Goal: Task Accomplishment & Management: Use online tool/utility

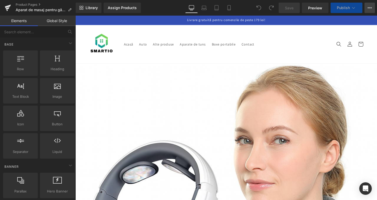
click at [372, 8] on button "View Live Page View with current Template Save Template to Library Schedule Pub…" at bounding box center [369, 8] width 10 height 10
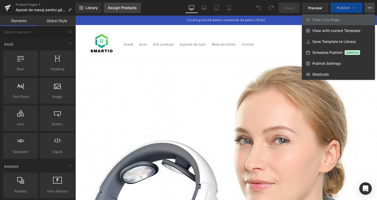
click at [121, 7] on div "Assign Products" at bounding box center [122, 8] width 29 height 4
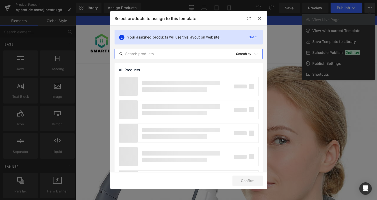
click at [160, 53] on input "text" at bounding box center [173, 54] width 117 height 6
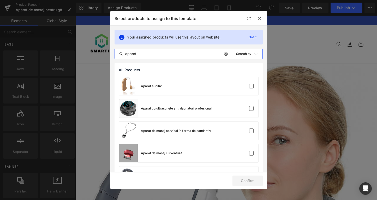
type input "aparat"
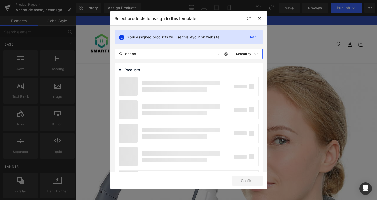
click at [159, 52] on input "aparat" at bounding box center [173, 54] width 117 height 6
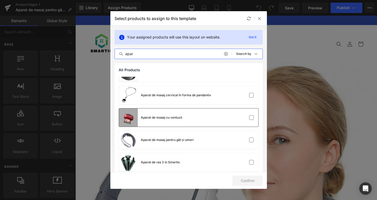
scroll to position [37, 0]
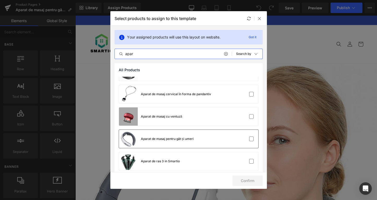
type input "apar"
click at [173, 136] on div "Aparat de masaj pentru gât și umeri" at bounding box center [156, 139] width 75 height 18
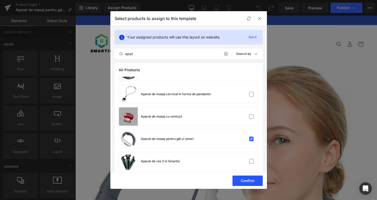
click at [243, 184] on button "Confirm" at bounding box center [247, 181] width 30 height 10
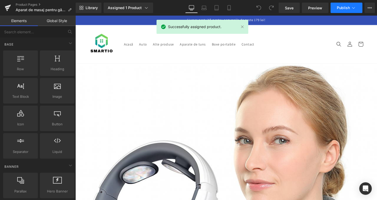
click at [347, 11] on button "Publish" at bounding box center [346, 8] width 32 height 10
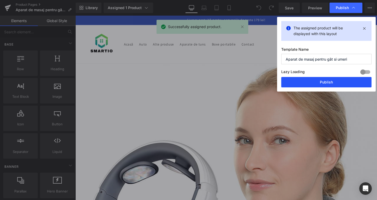
click at [321, 83] on button "Publish" at bounding box center [326, 82] width 90 height 10
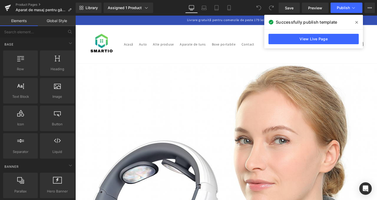
click at [355, 20] on span at bounding box center [356, 22] width 8 height 8
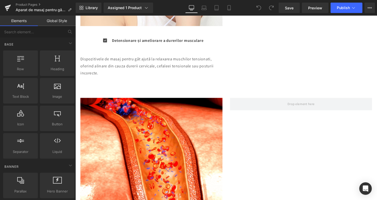
scroll to position [508, 0]
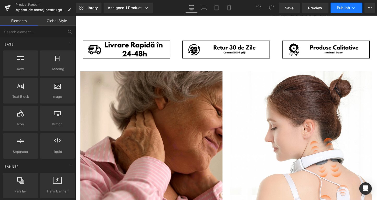
click at [341, 10] on button "Publish" at bounding box center [346, 8] width 32 height 10
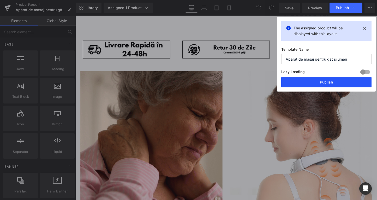
click at [332, 82] on button "Publish" at bounding box center [326, 82] width 90 height 10
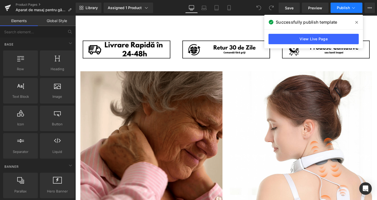
click at [336, 6] on button "Publish" at bounding box center [346, 8] width 32 height 10
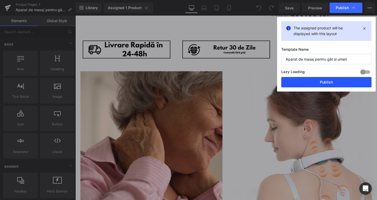
drag, startPoint x: 316, startPoint y: 83, endPoint x: 253, endPoint y: 68, distance: 65.3
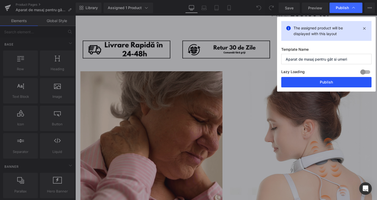
click at [316, 83] on button "Publish" at bounding box center [326, 82] width 90 height 10
